Goal: Navigation & Orientation: Find specific page/section

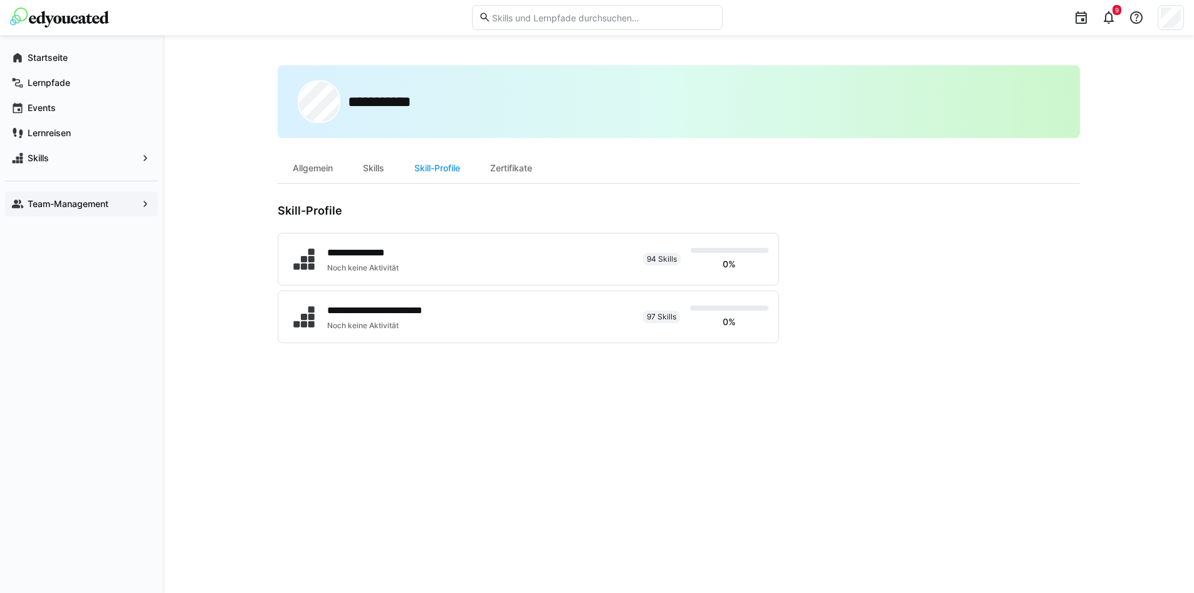
click at [0, 0] on app-navigation-label "Team-Management" at bounding box center [0, 0] width 0 height 0
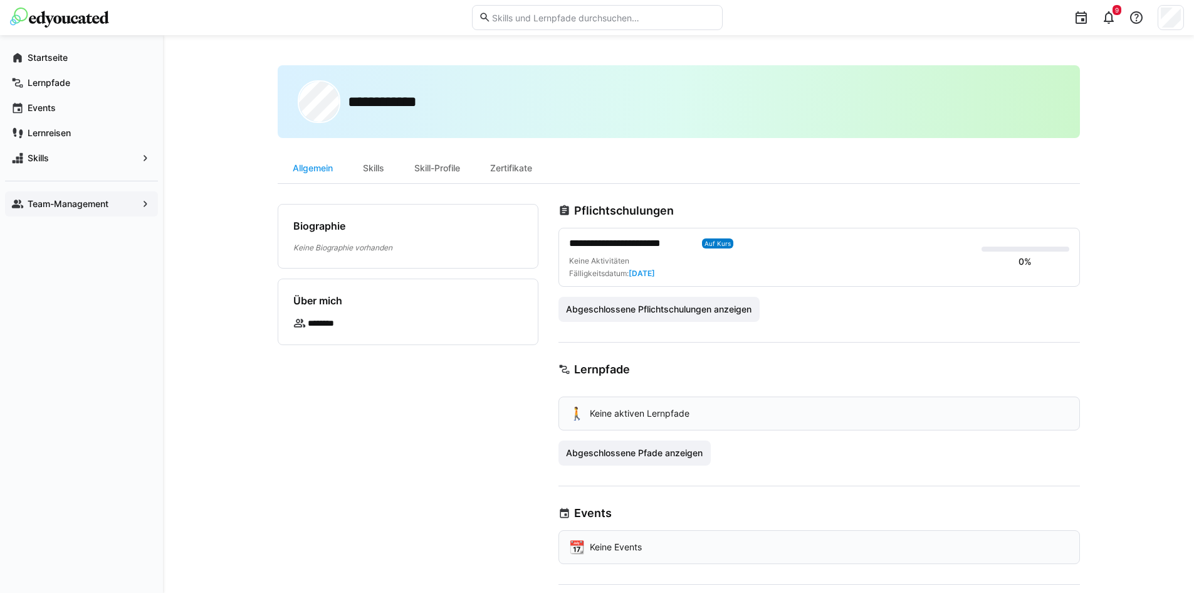
click at [0, 0] on app-navigation-label "Team-Management" at bounding box center [0, 0] width 0 height 0
drag, startPoint x: 34, startPoint y: 205, endPoint x: 26, endPoint y: 205, distance: 8.2
click at [0, 0] on app-navigation-label "Team-Management" at bounding box center [0, 0] width 0 height 0
click at [69, 195] on div "Team-Management" at bounding box center [81, 203] width 153 height 25
click at [1106, 16] on eds-icon at bounding box center [1109, 17] width 15 height 15
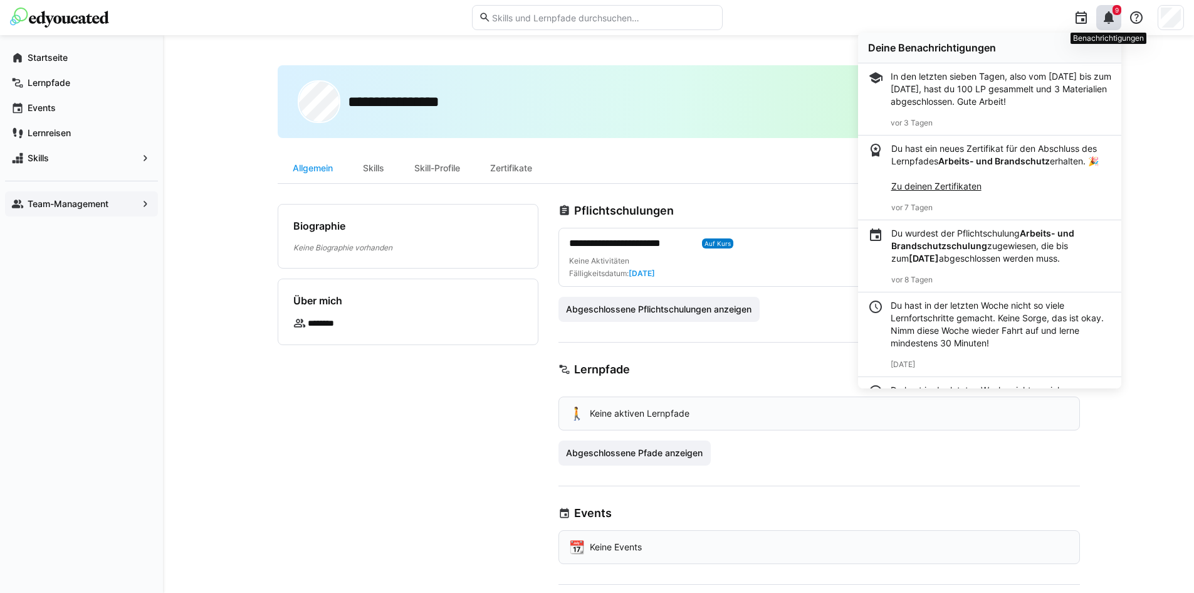
click at [1109, 16] on eds-icon at bounding box center [1109, 17] width 15 height 15
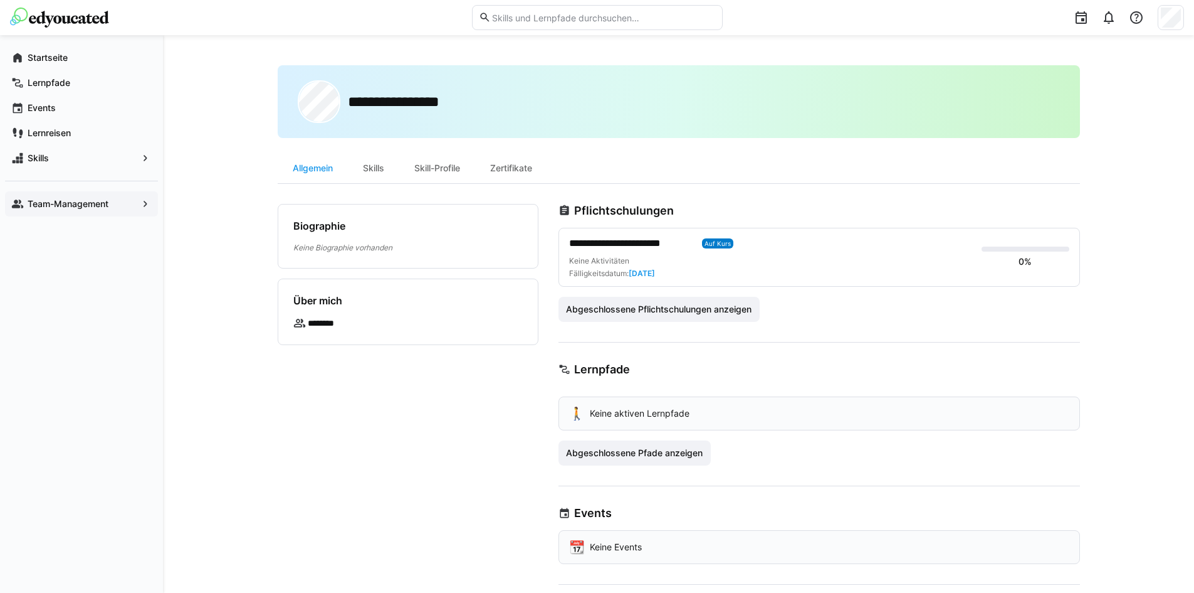
click at [0, 0] on app-navigation-label "Team-Management" at bounding box center [0, 0] width 0 height 0
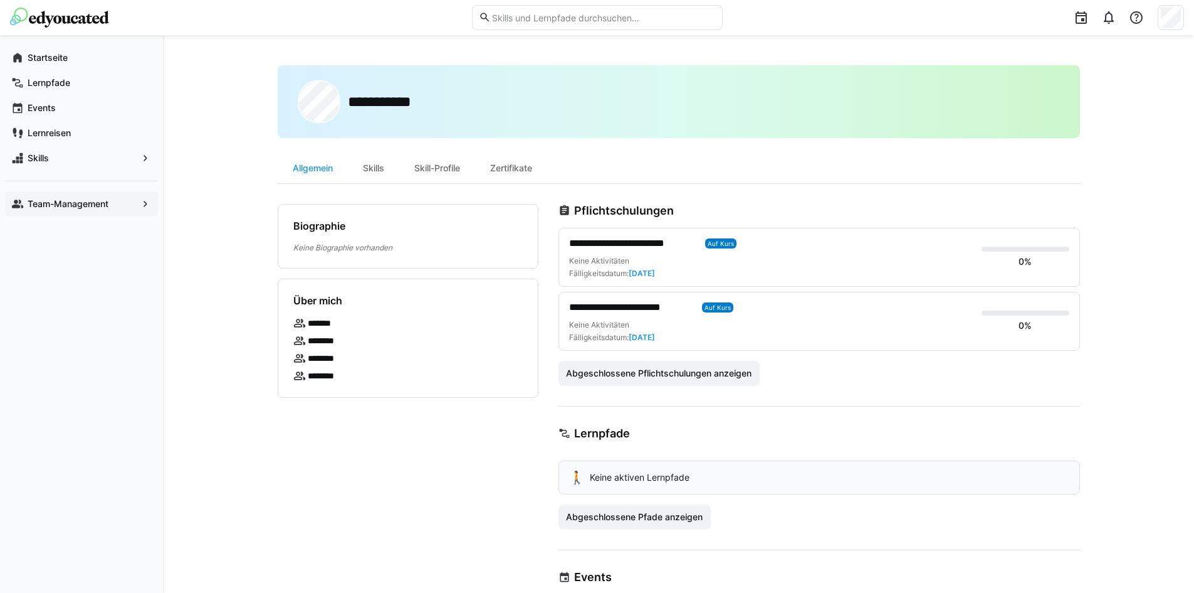
click at [0, 0] on app-navigation-label "Team-Management" at bounding box center [0, 0] width 0 height 0
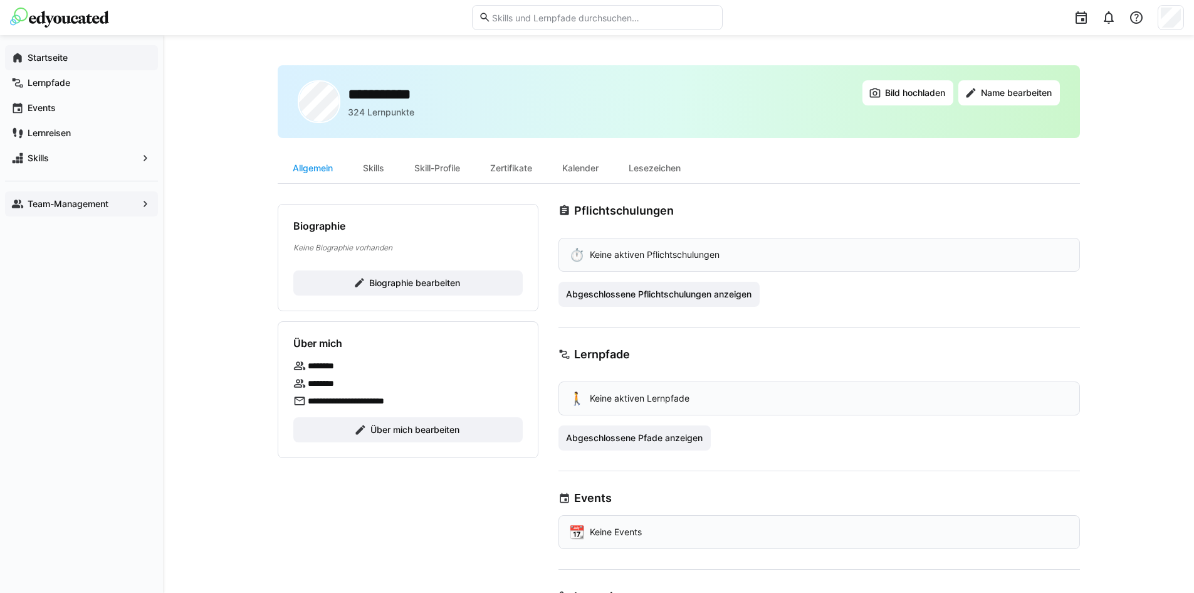
click at [0, 0] on app-navigation-label "Startseite" at bounding box center [0, 0] width 0 height 0
